Goal: Transaction & Acquisition: Purchase product/service

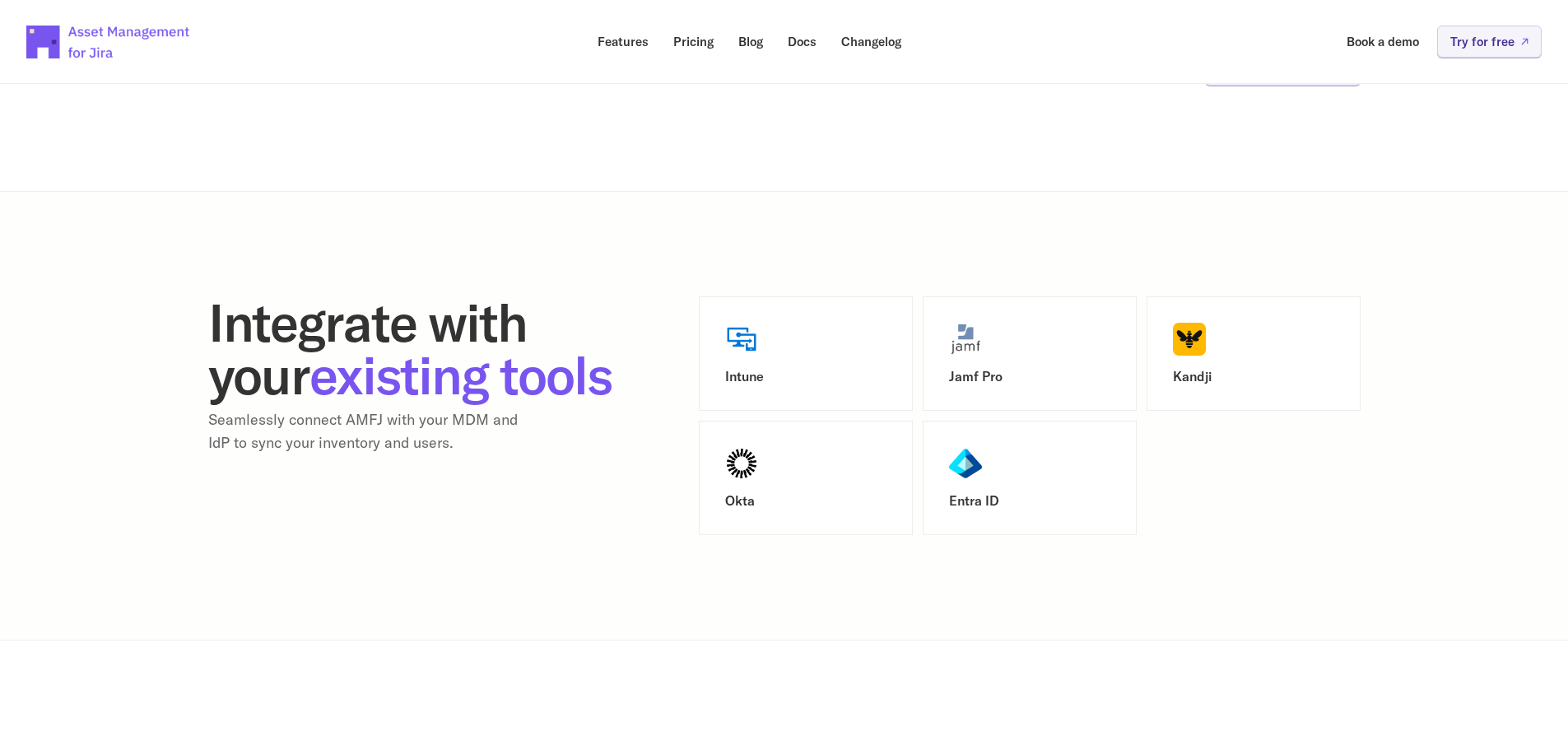
scroll to position [1976, 0]
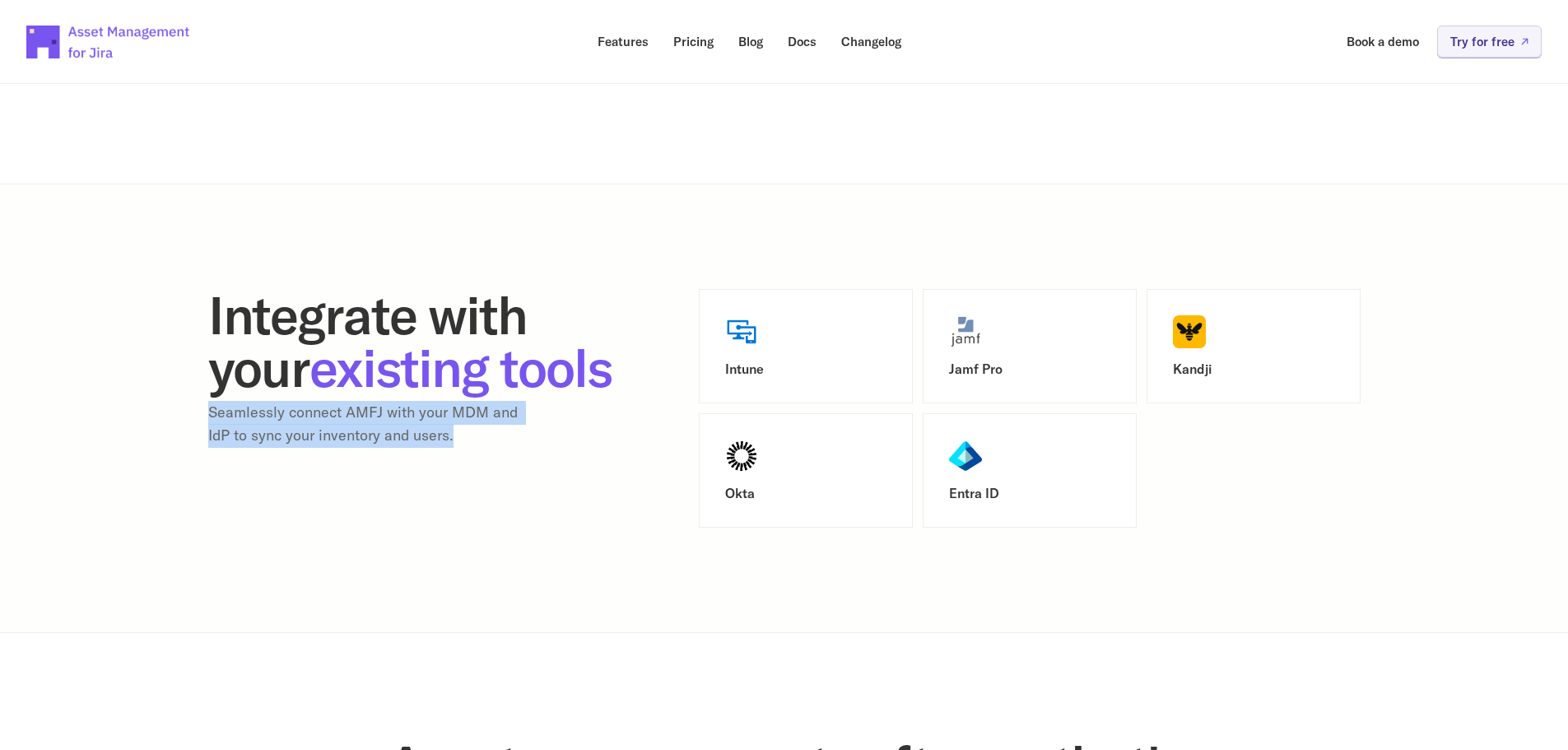
drag, startPoint x: 478, startPoint y: 490, endPoint x: 198, endPoint y: 463, distance: 281.3
click at [198, 463] on section "Integrate with your existing tools Seamlessly connect AMFJ with your MDM and Id…" at bounding box center [784, 409] width 1568 height 449
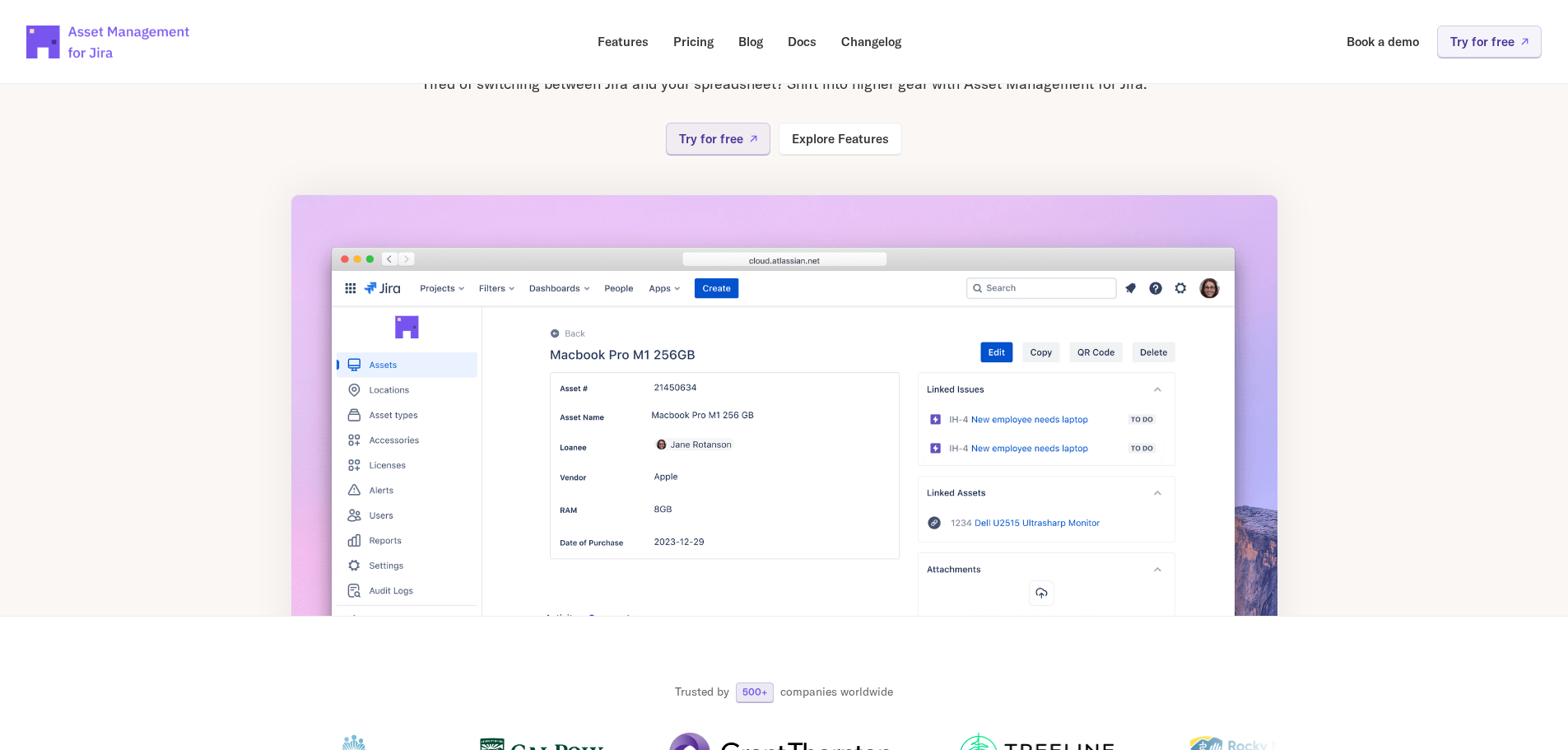
scroll to position [0, 0]
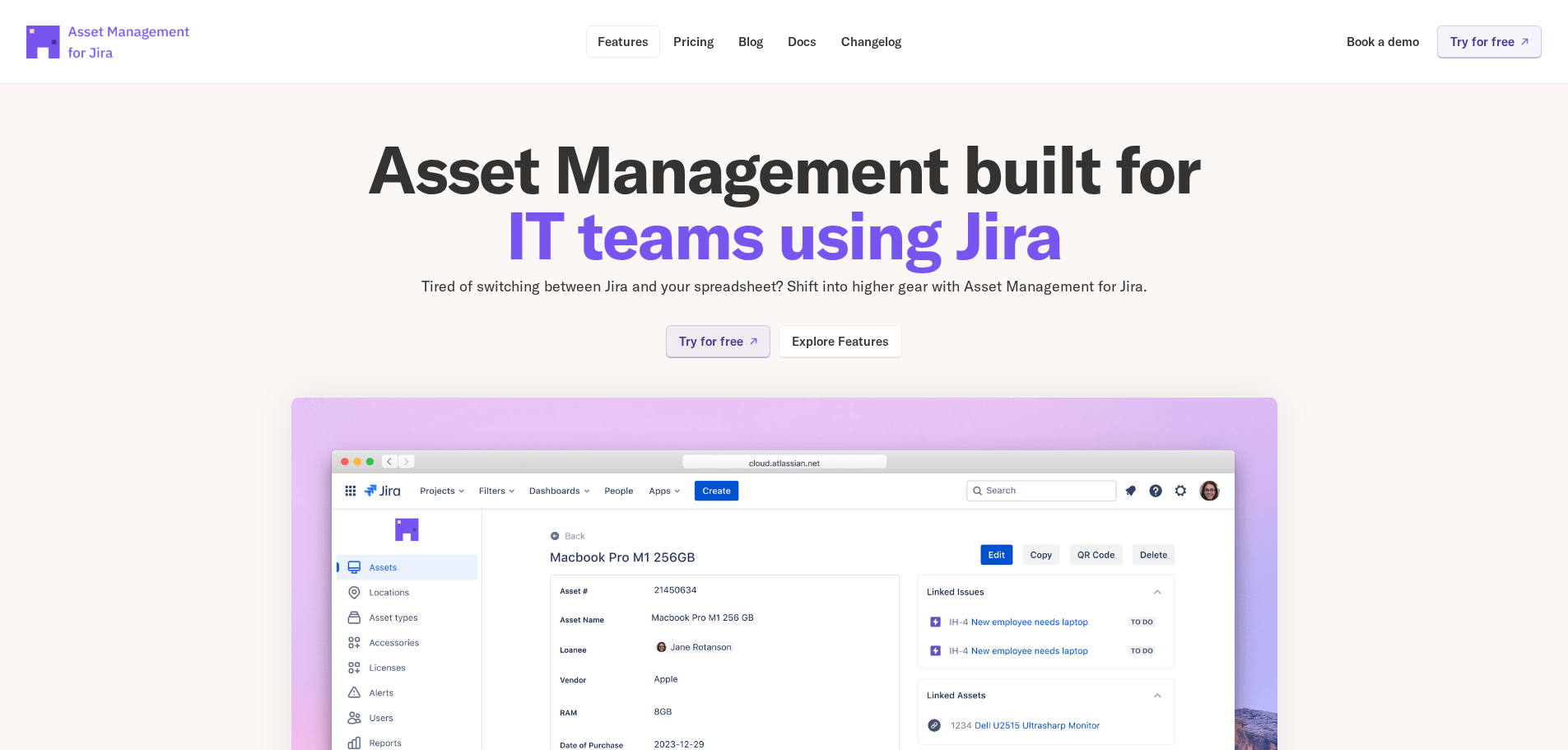
click at [635, 44] on p "Features" at bounding box center [623, 41] width 51 height 12
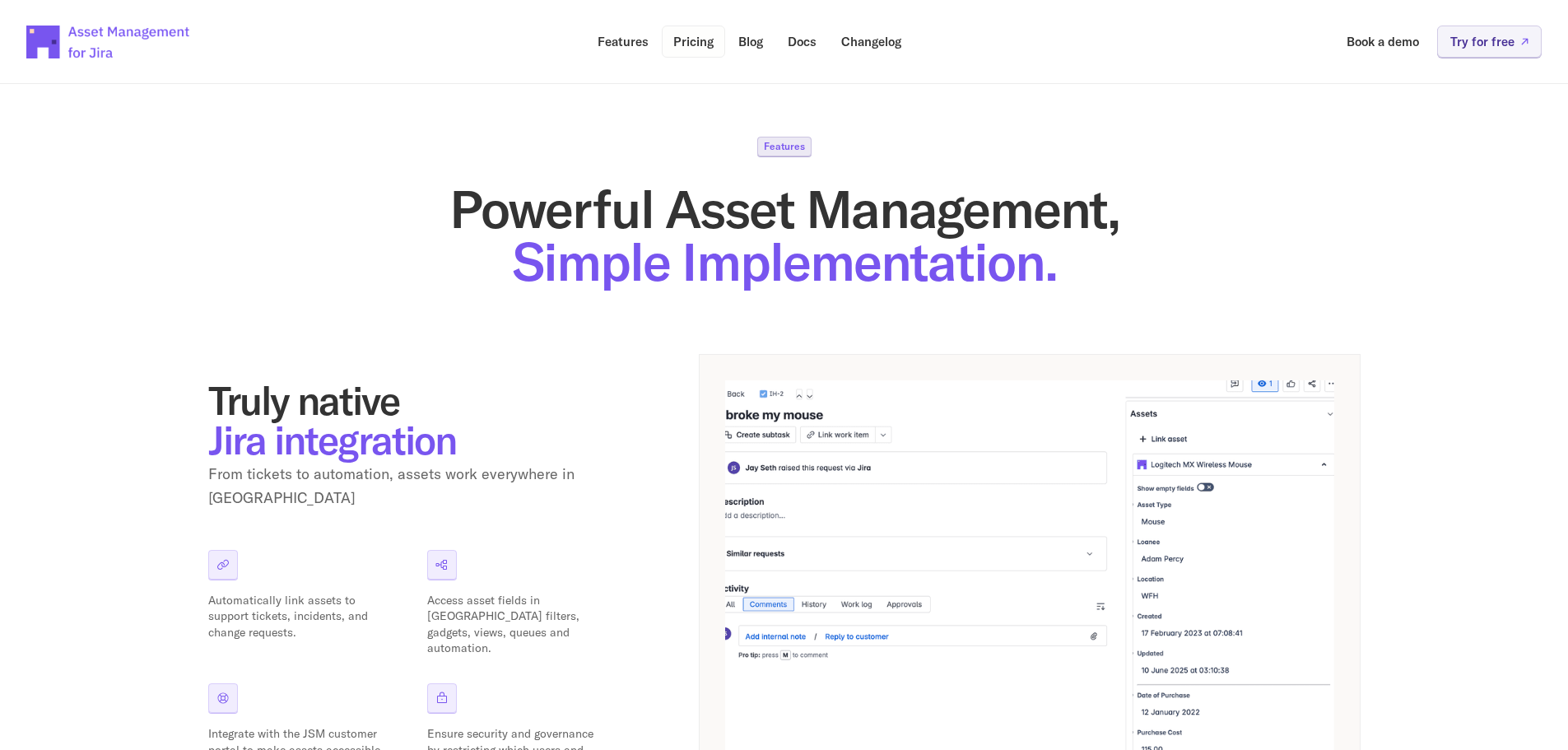
click at [682, 36] on p "Pricing" at bounding box center [693, 41] width 41 height 12
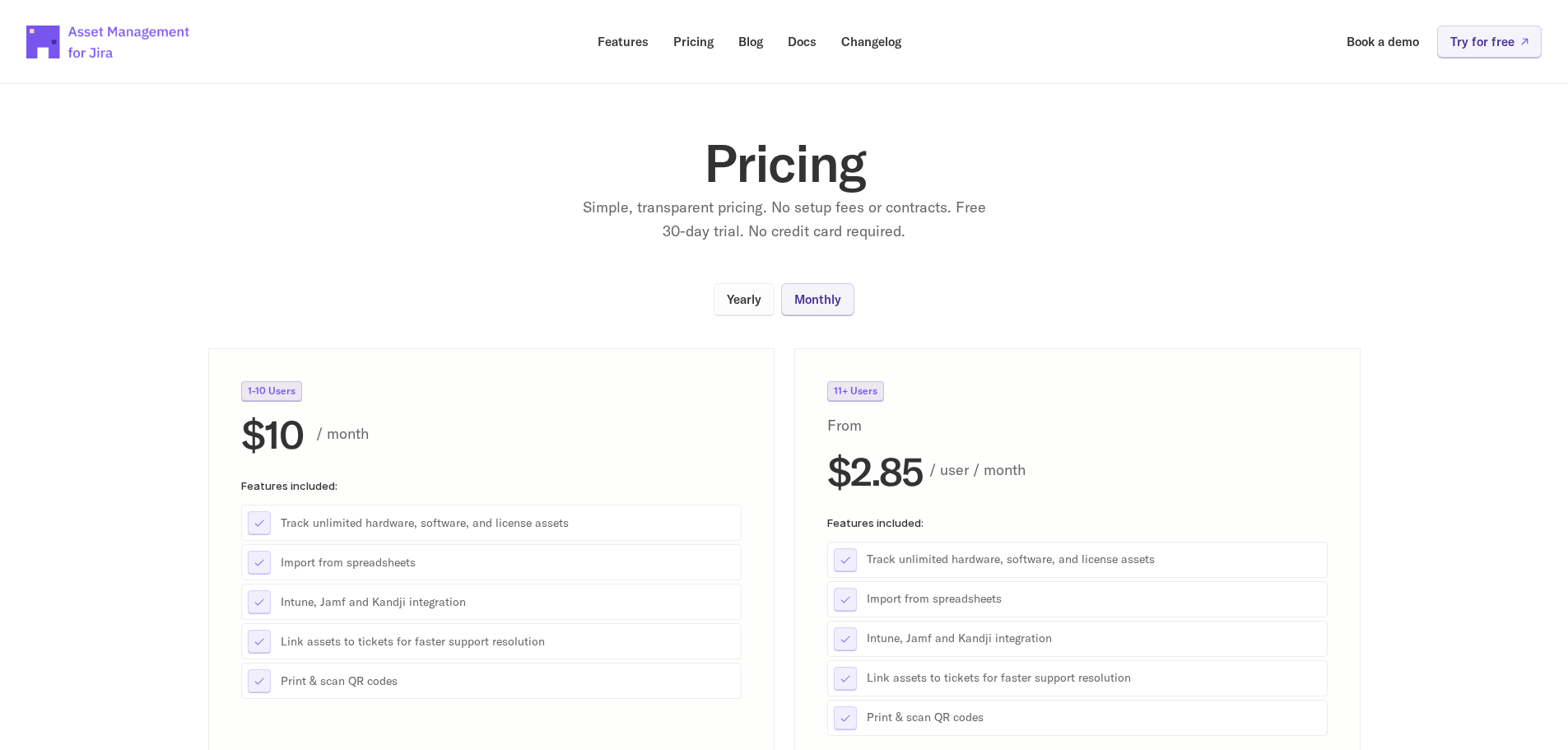
click at [733, 302] on p "Yearly" at bounding box center [744, 299] width 34 height 12
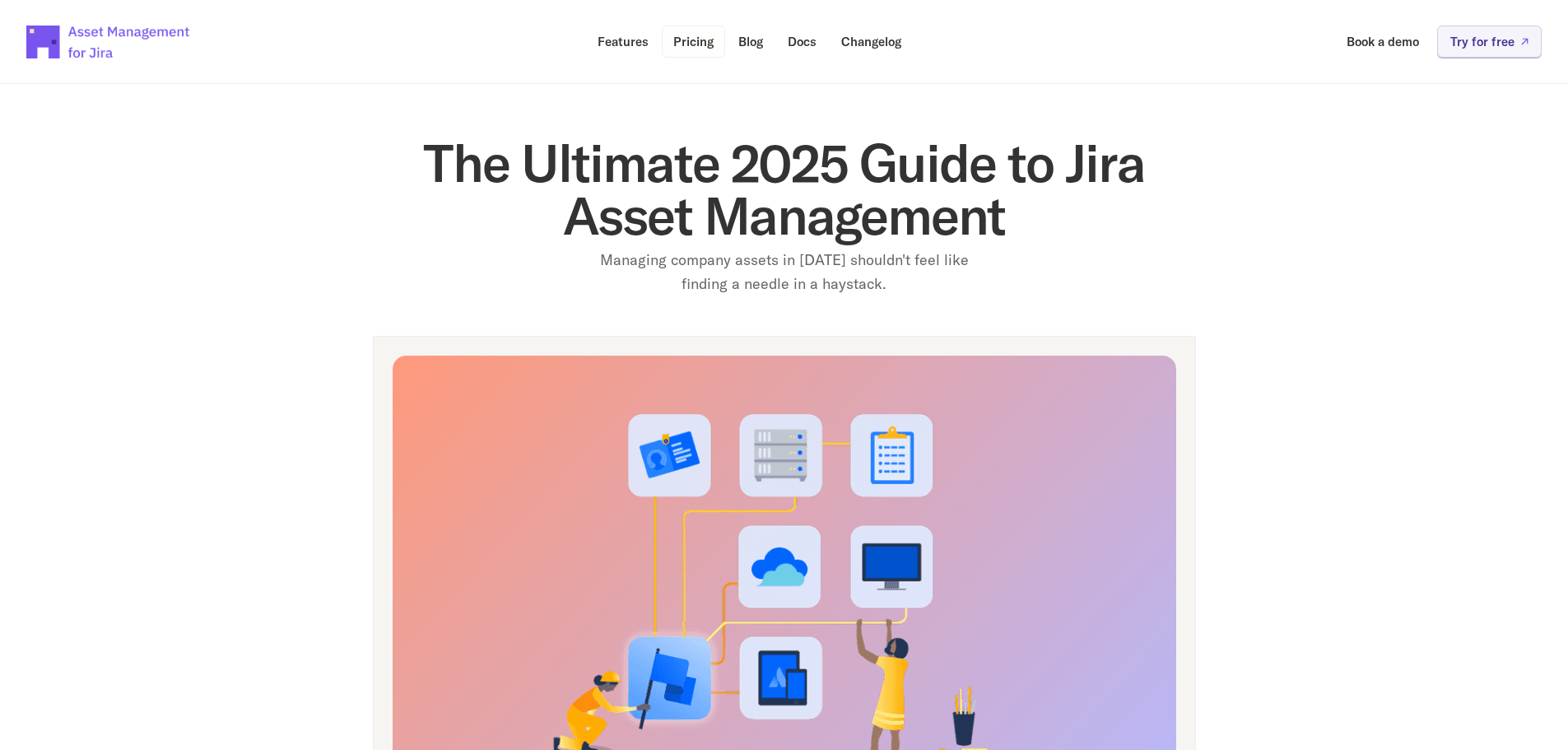
click at [691, 43] on p "Pricing" at bounding box center [693, 41] width 41 height 12
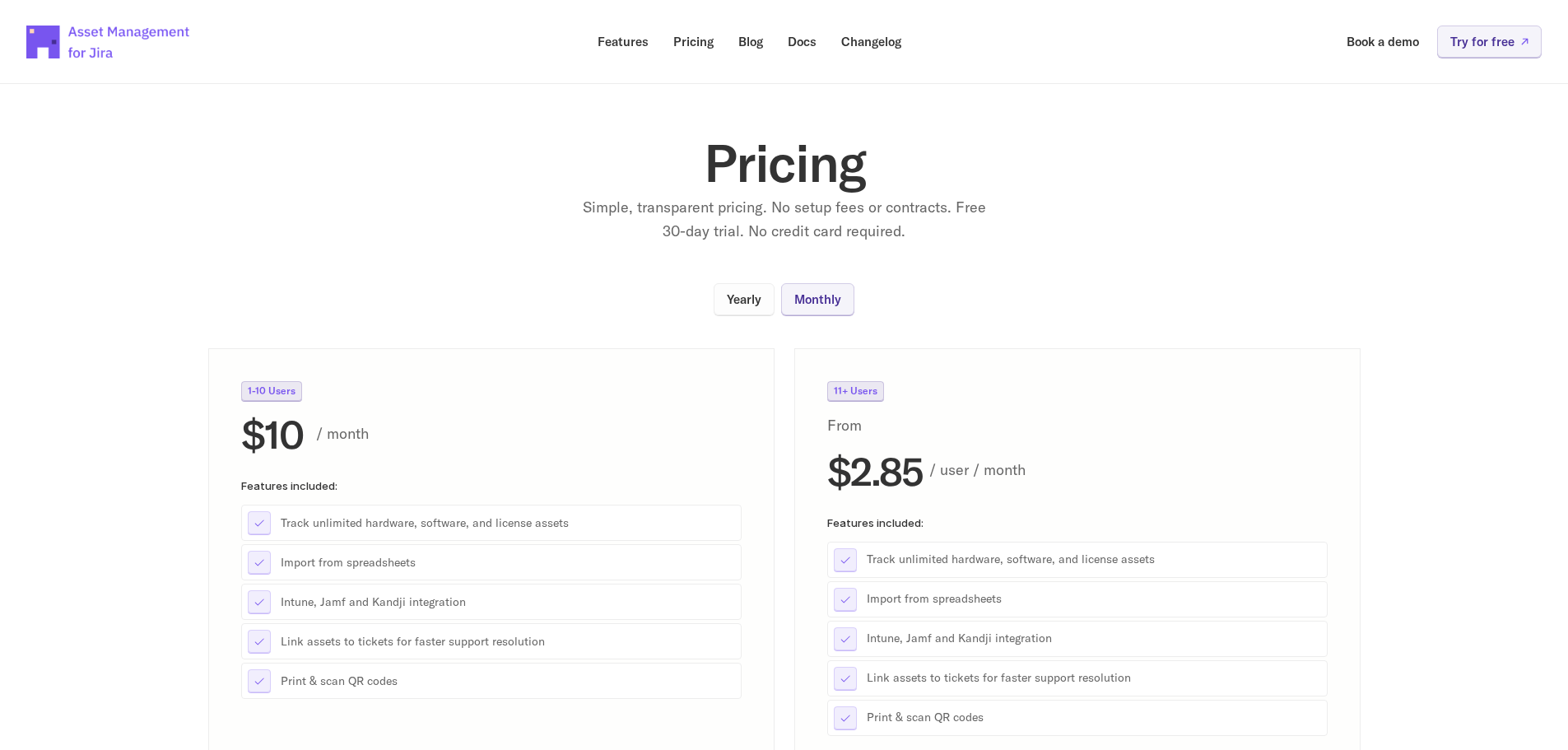
click at [743, 294] on p "Yearly" at bounding box center [744, 299] width 34 height 12
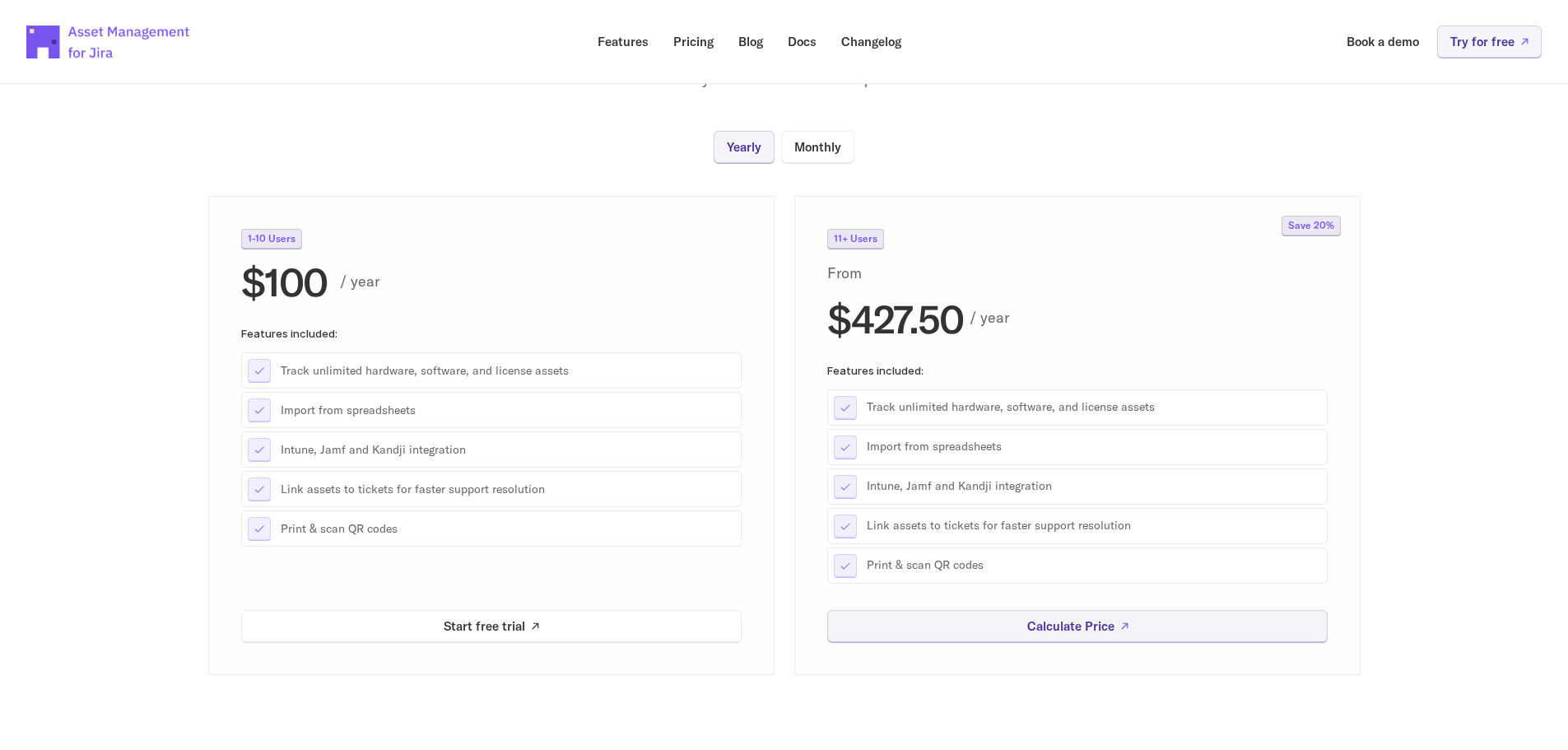
scroll to position [165, 0]
